Goal: Task Accomplishment & Management: Use online tool/utility

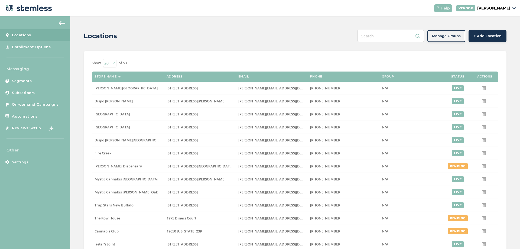
drag, startPoint x: 160, startPoint y: 49, endPoint x: 86, endPoint y: 48, distance: 74.5
click at [140, 45] on div "Locations Manage Groups + Add Location Show 20 50 100 of 53 Store name Address …" at bounding box center [295, 197] width 450 height 363
click at [113, 89] on span "[PERSON_NAME][GEOGRAPHIC_DATA]" at bounding box center [126, 88] width 63 height 5
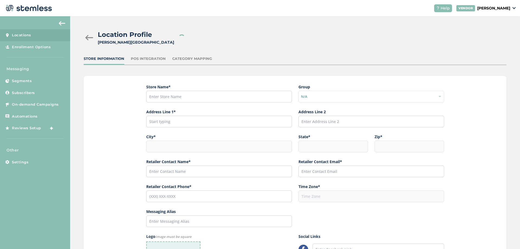
type input "[PERSON_NAME][GEOGRAPHIC_DATA]"
type input "[STREET_ADDRESS]"
type input "[PERSON_NAME][GEOGRAPHIC_DATA]"
type input "MI"
type input "48030"
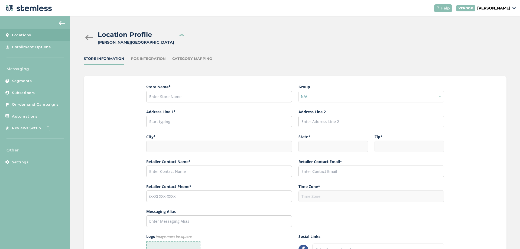
type input "[PERSON_NAME]"
type input "[PERSON_NAME][EMAIL_ADDRESS][DOMAIN_NAME]"
type input "[PHONE_NUMBER]"
type input "America/[GEOGRAPHIC_DATA]"
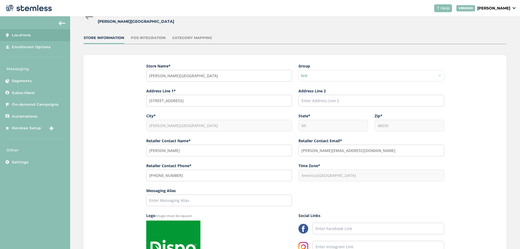
scroll to position [114, 0]
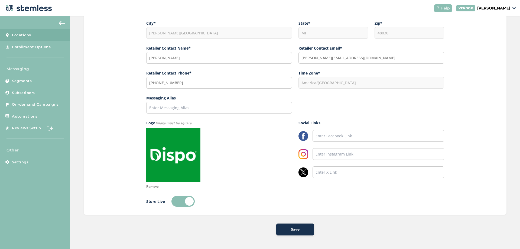
click at [63, 23] on img at bounding box center [62, 23] width 7 height 4
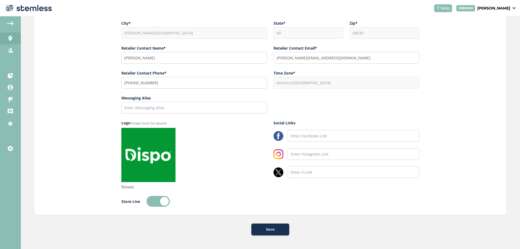
click at [9, 27] on button at bounding box center [10, 23] width 11 height 9
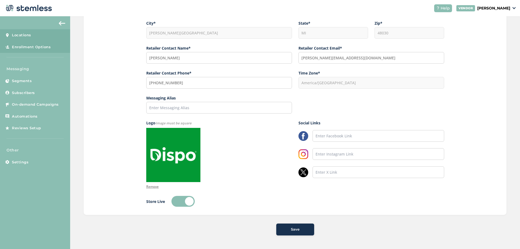
click at [28, 48] on span "Enrollment Options" at bounding box center [31, 46] width 39 height 5
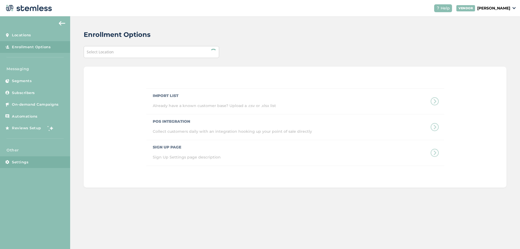
click at [19, 164] on span "Settings" at bounding box center [20, 162] width 17 height 5
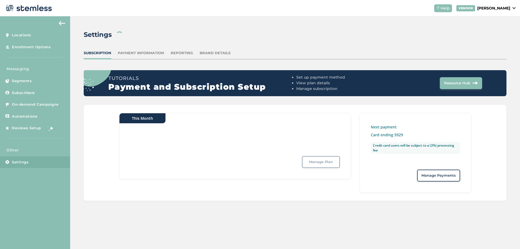
click at [213, 53] on div "Brand Details" at bounding box center [215, 52] width 31 height 5
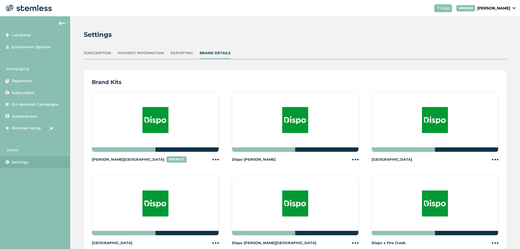
click at [212, 160] on img at bounding box center [215, 159] width 7 height 7
click at [140, 112] on div at bounding box center [155, 122] width 127 height 60
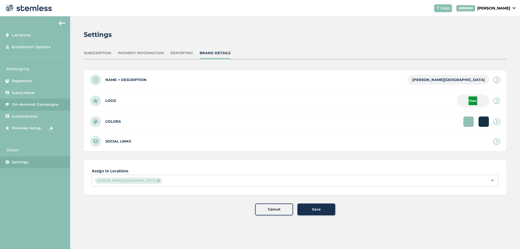
click at [27, 105] on span "On-demand Campaigns" at bounding box center [35, 104] width 47 height 5
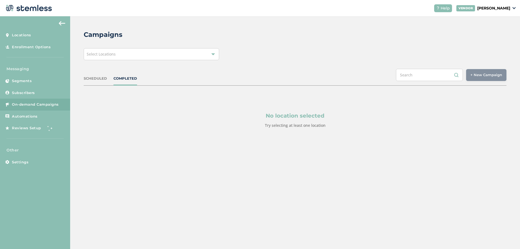
click at [199, 51] on div "Select Locations" at bounding box center [151, 54] width 135 height 12
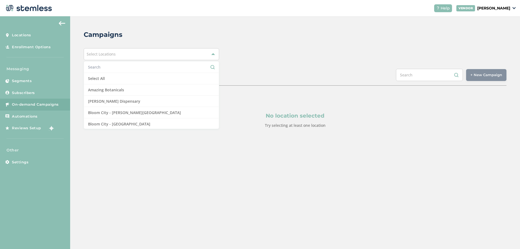
click at [111, 68] on input "text" at bounding box center [151, 67] width 127 height 6
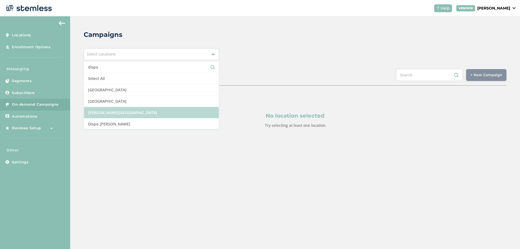
type input "dispo"
click at [112, 111] on li "[PERSON_NAME][GEOGRAPHIC_DATA]" at bounding box center [151, 112] width 135 height 11
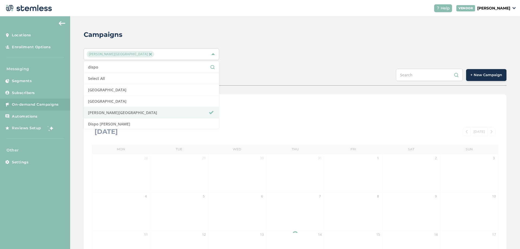
click at [275, 20] on div "Campaigns [PERSON_NAME][GEOGRAPHIC_DATA] dispo Select All [GEOGRAPHIC_DATA] [GE…" at bounding box center [295, 191] width 450 height 351
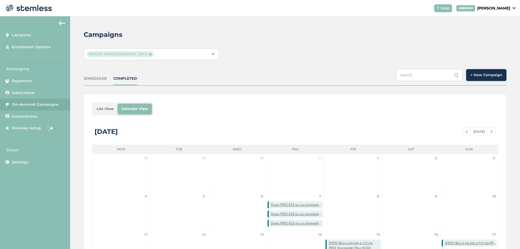
click at [486, 78] on button "+ New Campaign" at bounding box center [486, 75] width 40 height 12
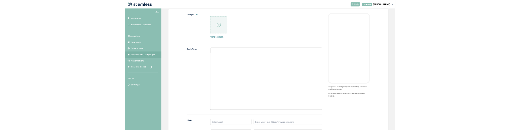
scroll to position [228, 0]
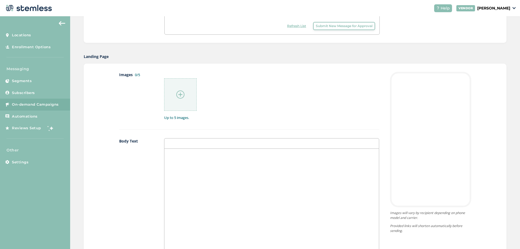
click at [341, 100] on div at bounding box center [271, 91] width 215 height 39
click at [419, 99] on div at bounding box center [430, 139] width 81 height 135
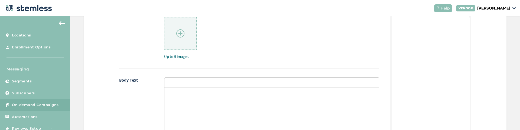
scroll to position [293, 0]
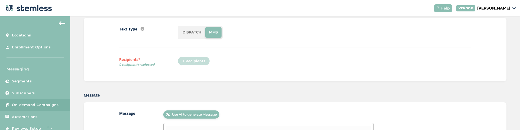
scroll to position [5, 0]
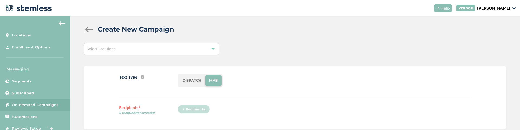
click at [174, 50] on div "Select Locations" at bounding box center [151, 49] width 135 height 12
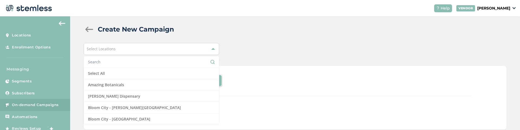
click at [105, 61] on input "text" at bounding box center [151, 62] width 127 height 6
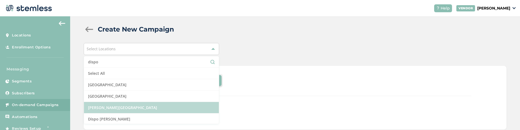
type input "dispo"
click at [115, 107] on li "[PERSON_NAME][GEOGRAPHIC_DATA]" at bounding box center [151, 107] width 135 height 11
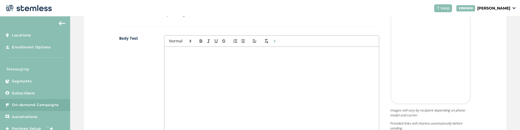
click at [204, 78] on div at bounding box center [271, 101] width 214 height 108
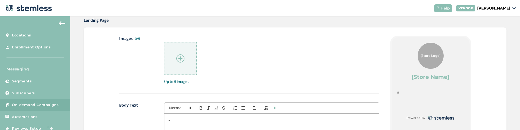
scroll to position [266, 0]
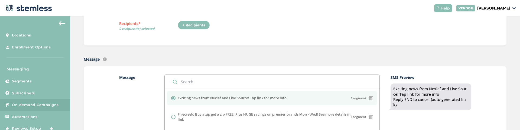
scroll to position [5, 0]
